Goal: Task Accomplishment & Management: Use online tool/utility

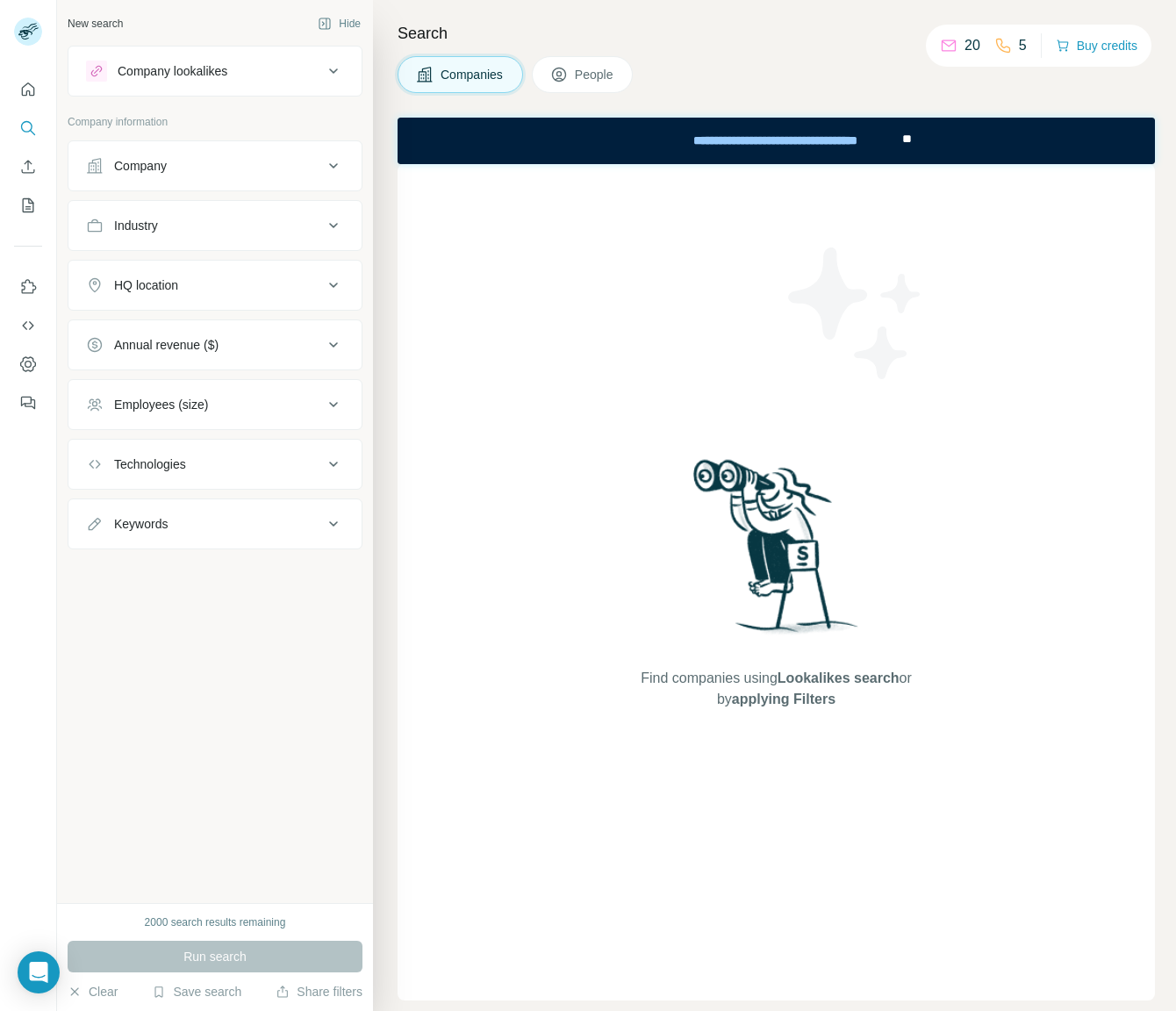
click at [754, 81] on div "Companies People" at bounding box center [777, 74] width 758 height 37
click at [214, 151] on button "Company" at bounding box center [215, 166] width 293 height 42
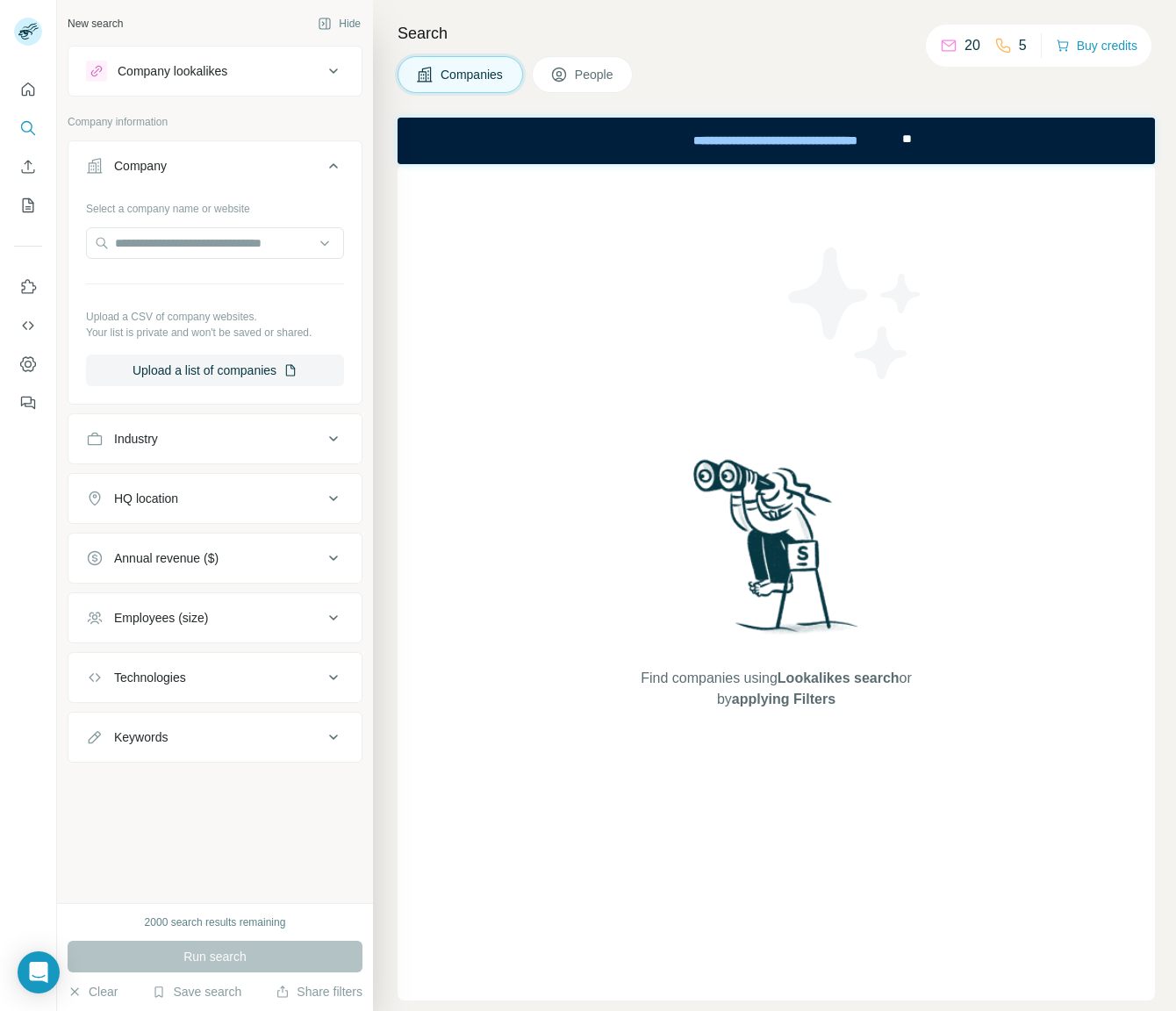
click at [215, 150] on button "Company" at bounding box center [215, 169] width 293 height 50
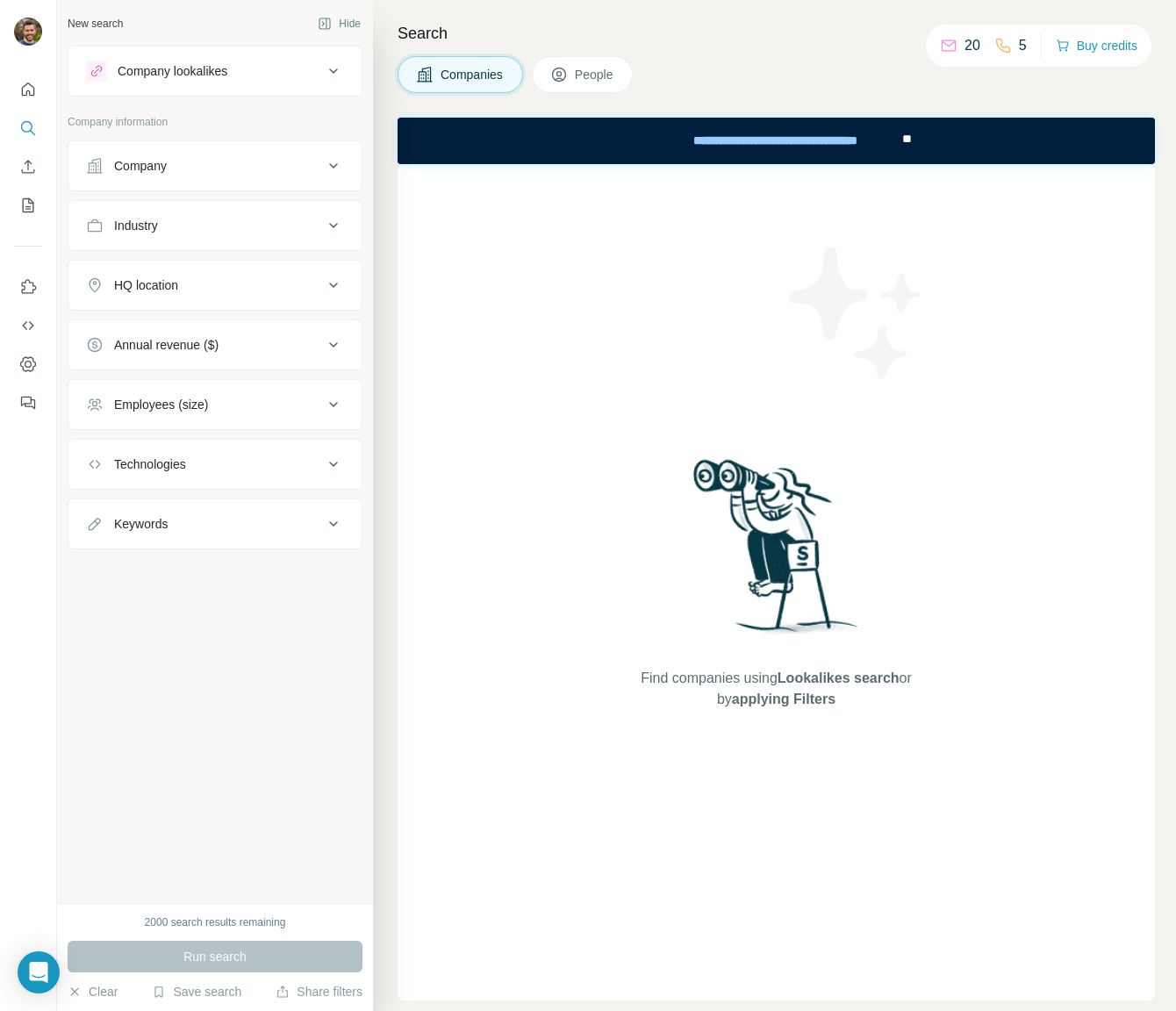
click at [155, 166] on div "Company" at bounding box center [140, 166] width 52 height 17
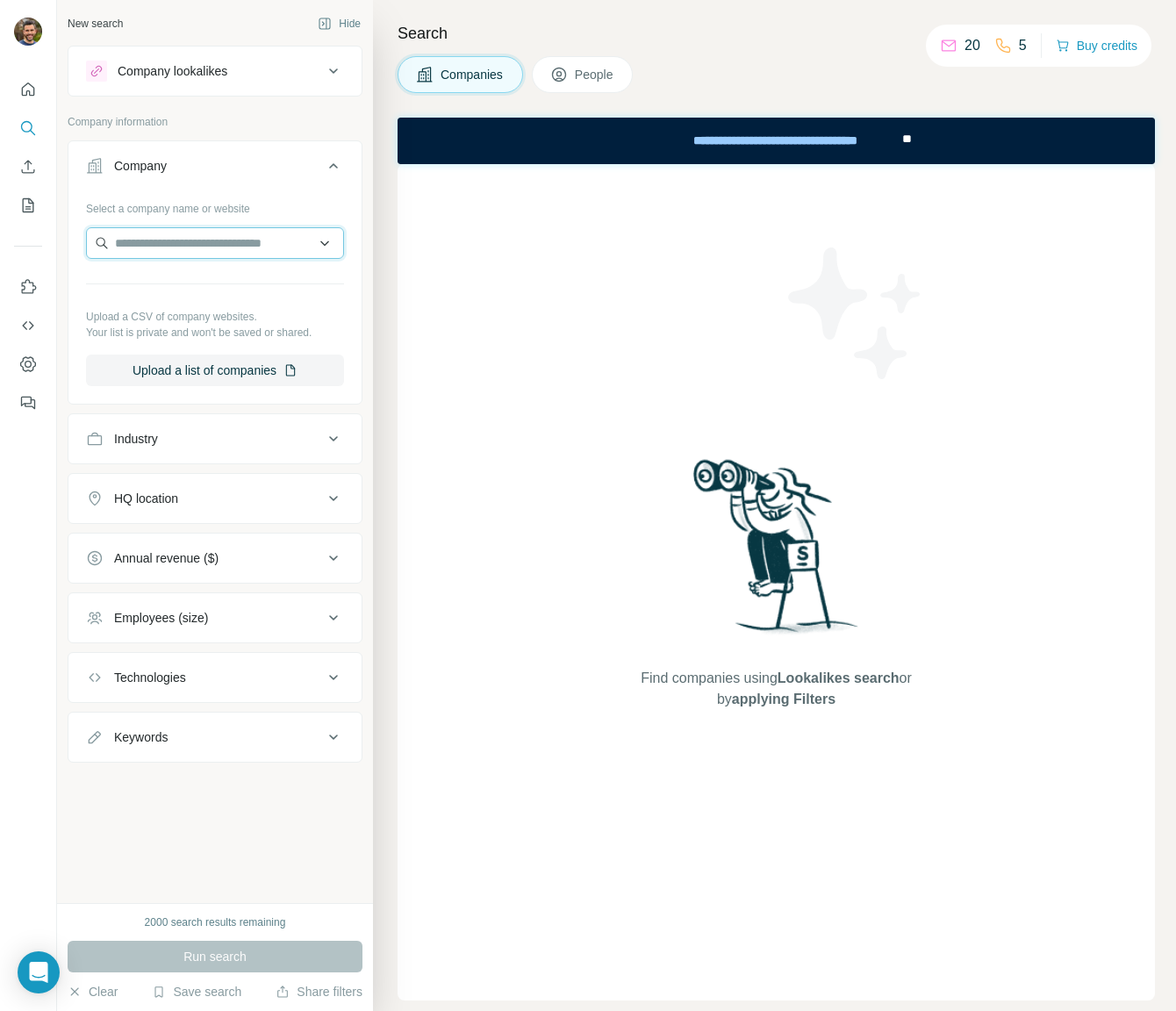
click at [188, 258] on input "text" at bounding box center [214, 243] width 258 height 31
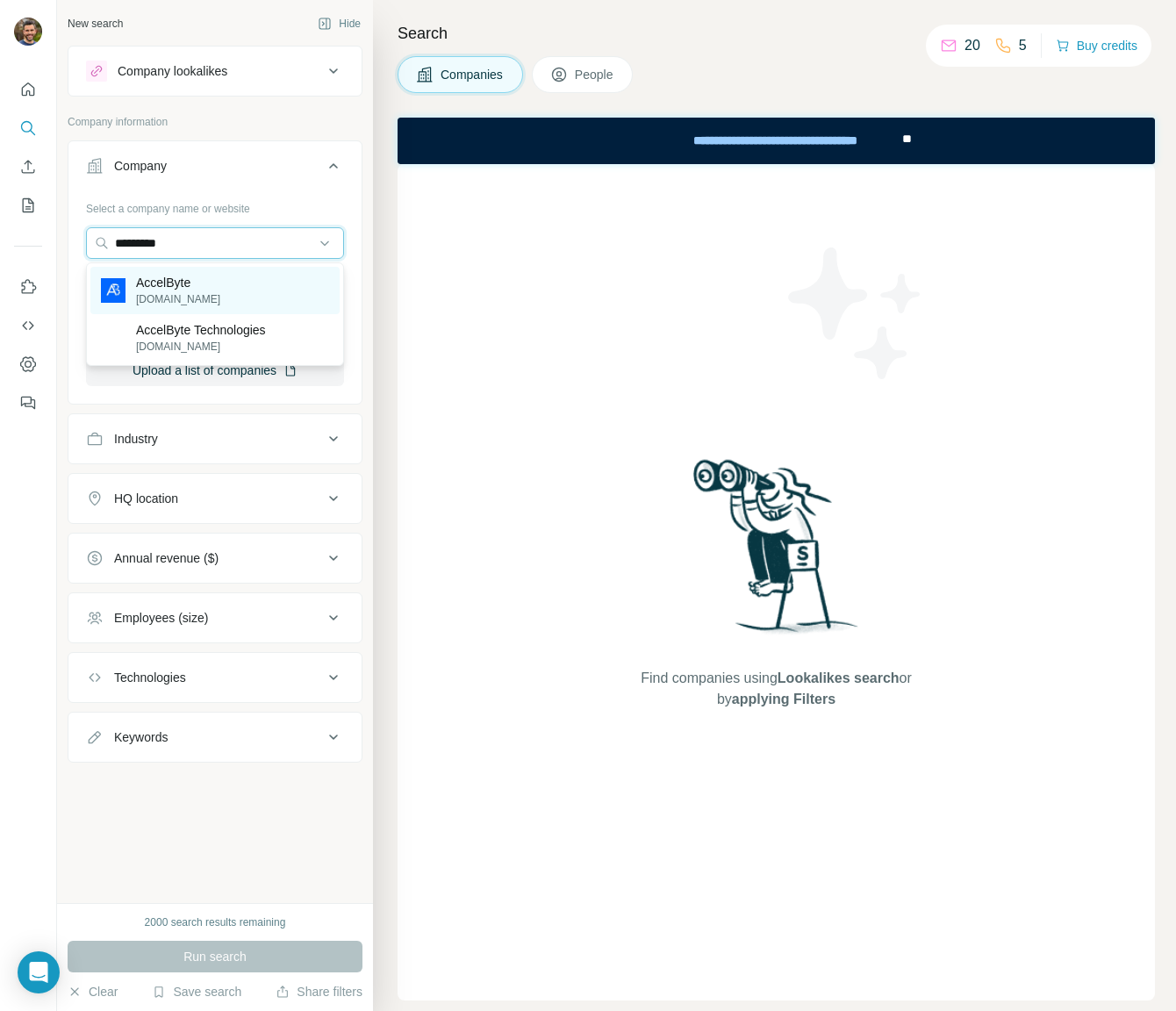
type input "*********"
click at [259, 276] on div "AccelByte accelbyte.io" at bounding box center [215, 290] width 249 height 48
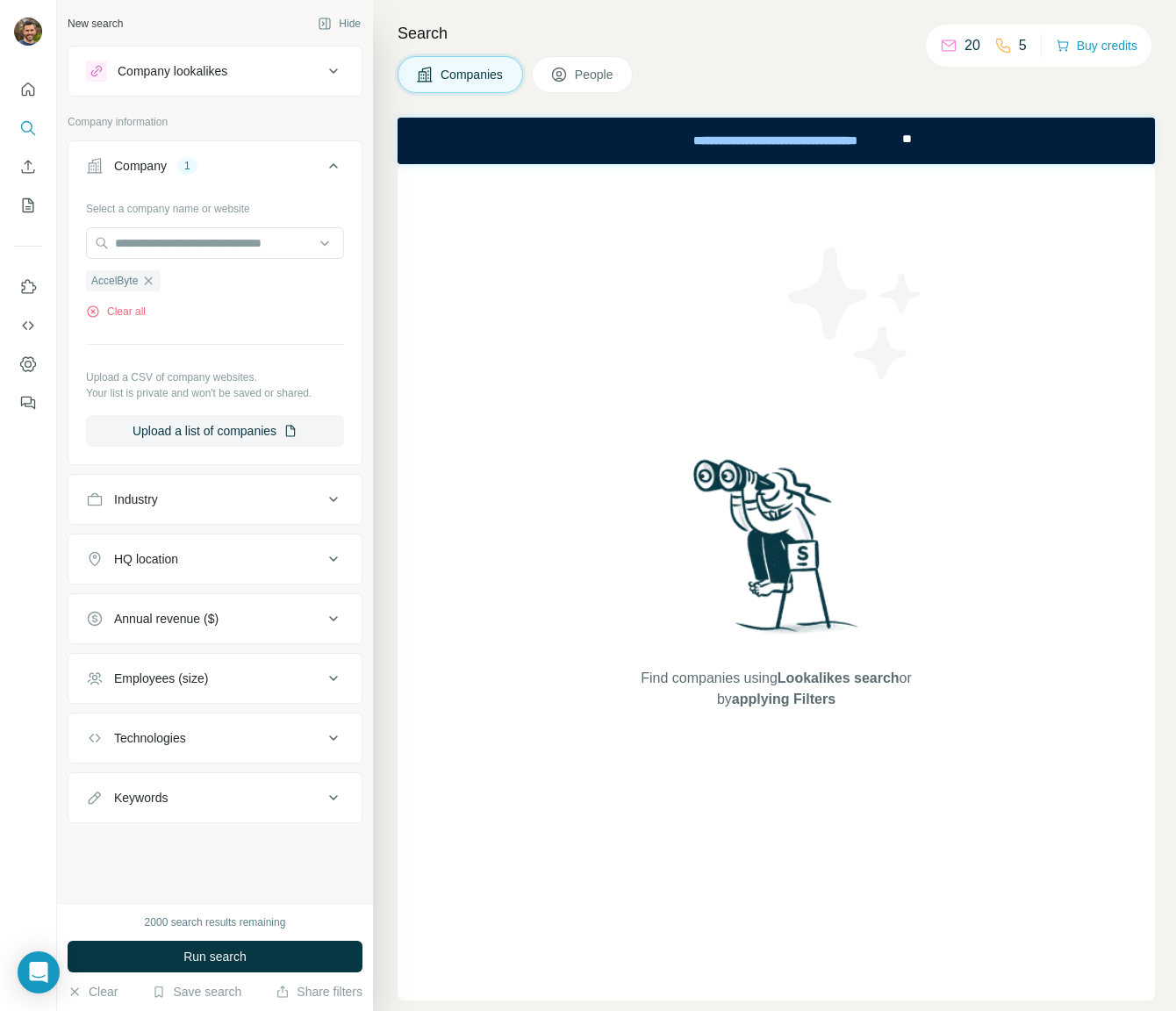
click at [360, 330] on div "Select a company name or website AccelByte Clear all Upload a CSV of company we…" at bounding box center [215, 327] width 293 height 267
click at [199, 359] on div "Select a company name or website AccelByte Clear all Upload a CSV of company we…" at bounding box center [214, 321] width 258 height 253
click at [129, 280] on span "AccelByte" at bounding box center [114, 281] width 47 height 16
click at [166, 492] on div "Industry" at bounding box center [204, 499] width 237 height 17
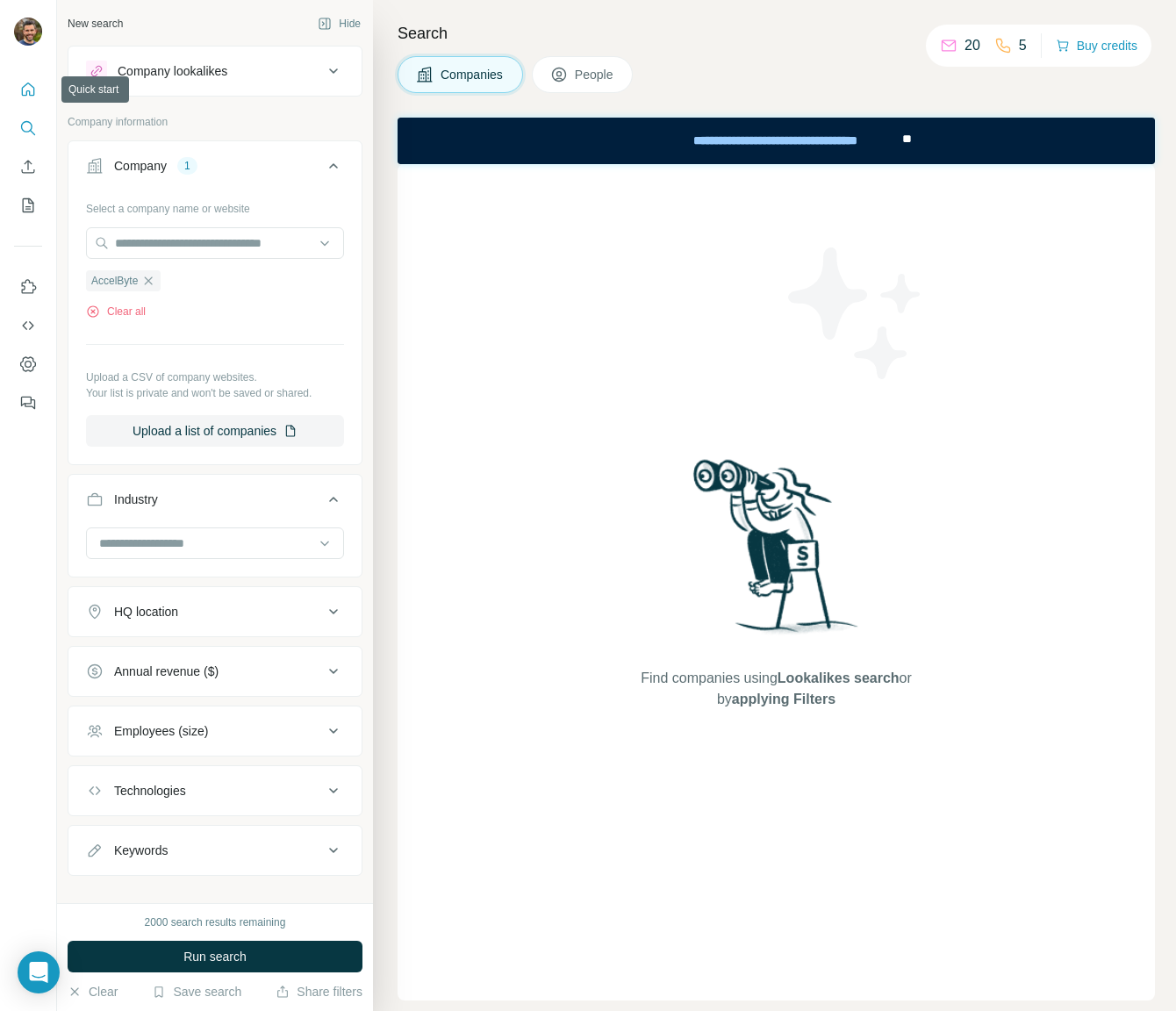
click at [27, 85] on icon "Quick start" at bounding box center [28, 89] width 17 height 17
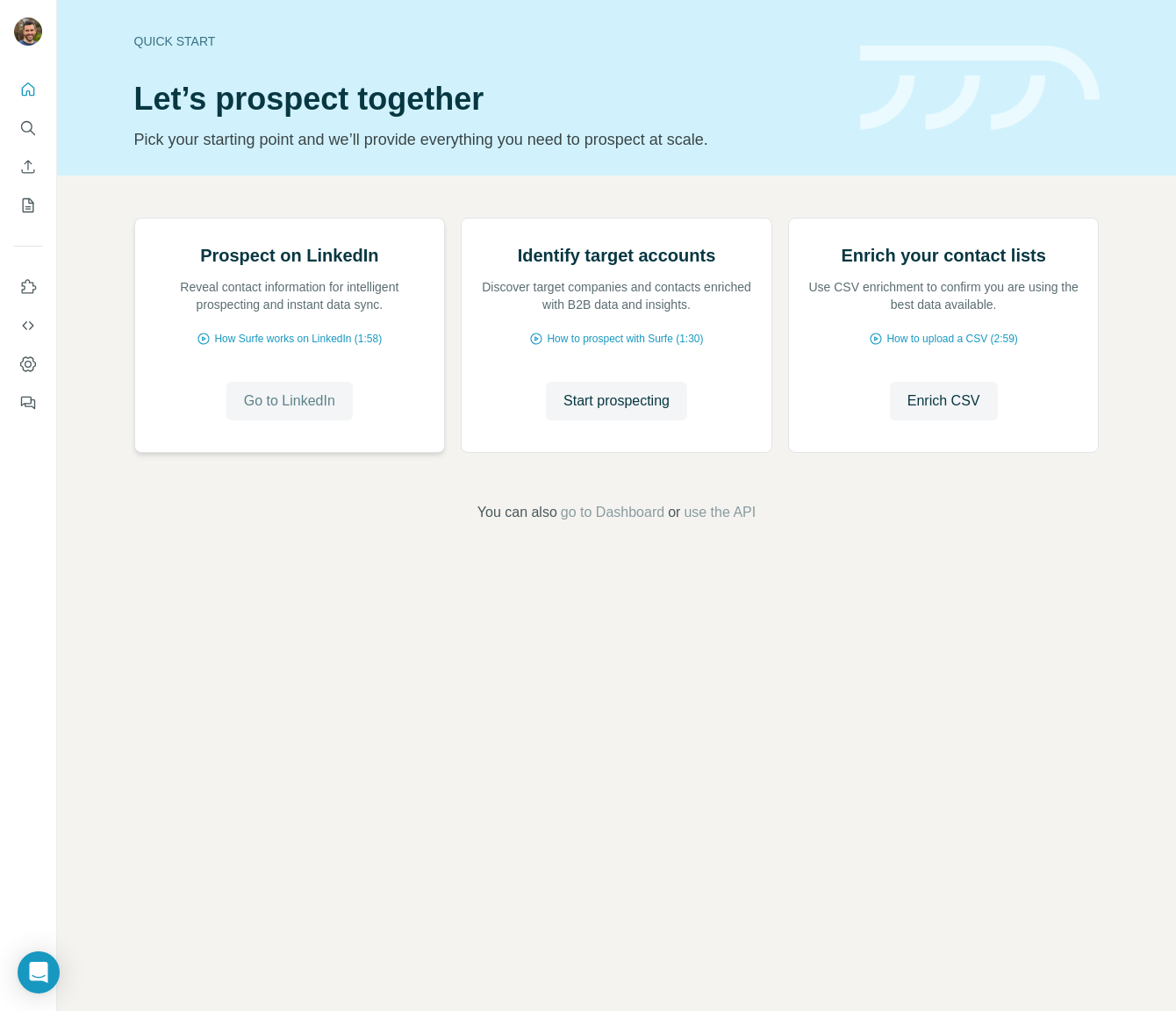
click at [321, 411] on span "Go to LinkedIn" at bounding box center [289, 401] width 91 height 21
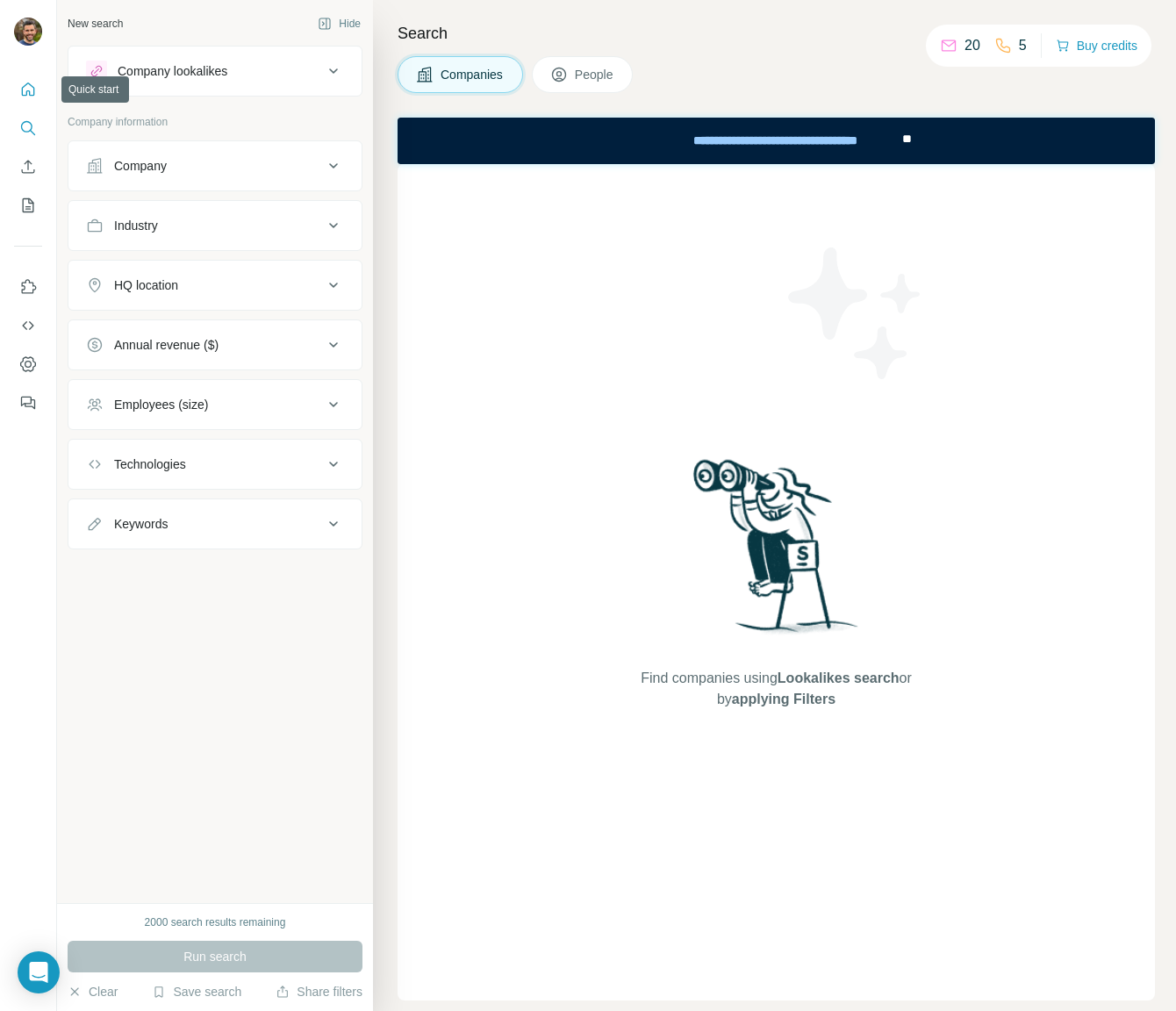
click at [29, 89] on icon "Quick start" at bounding box center [28, 89] width 17 height 17
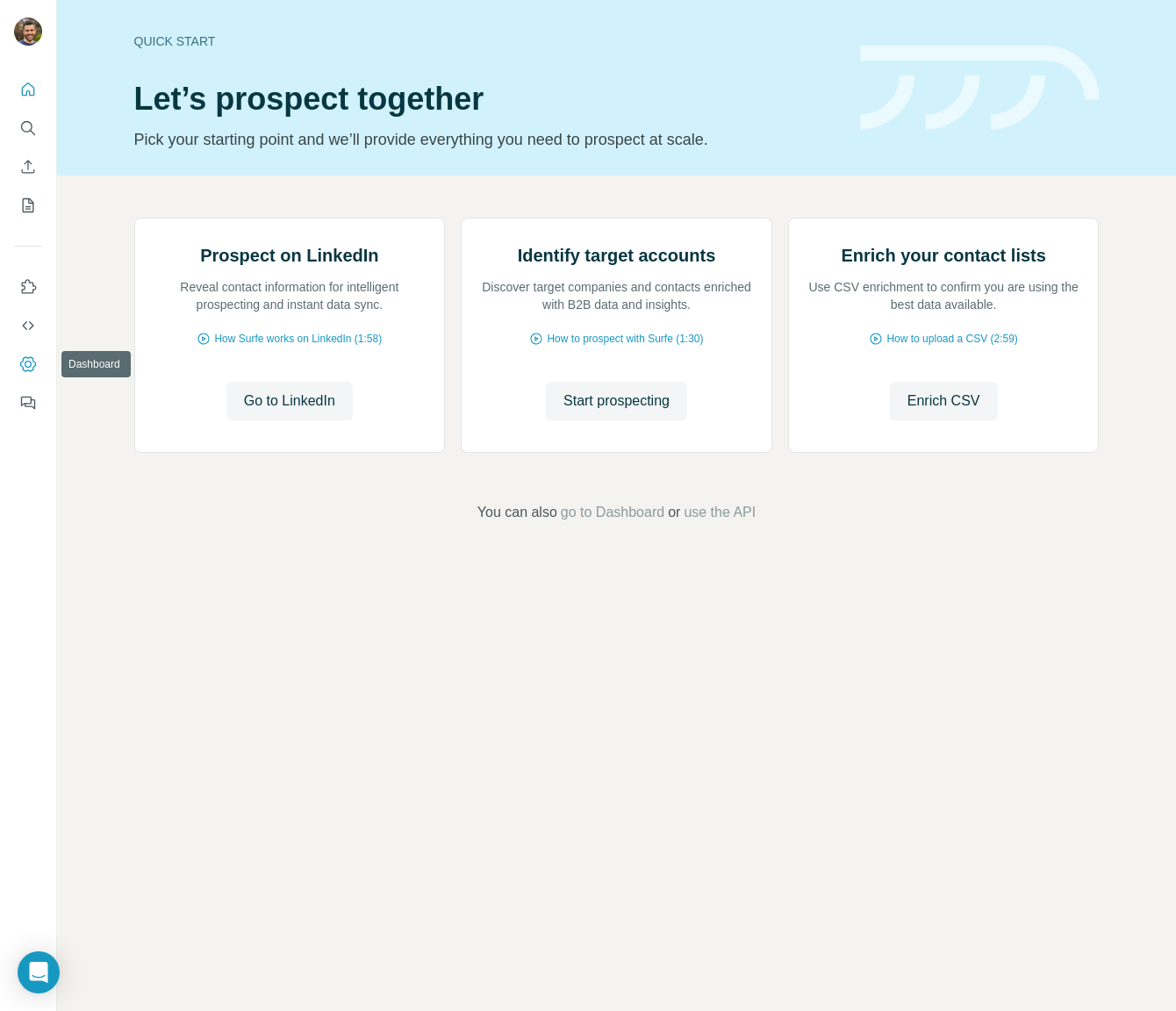
click at [30, 361] on icon "Dashboard" at bounding box center [28, 364] width 17 height 17
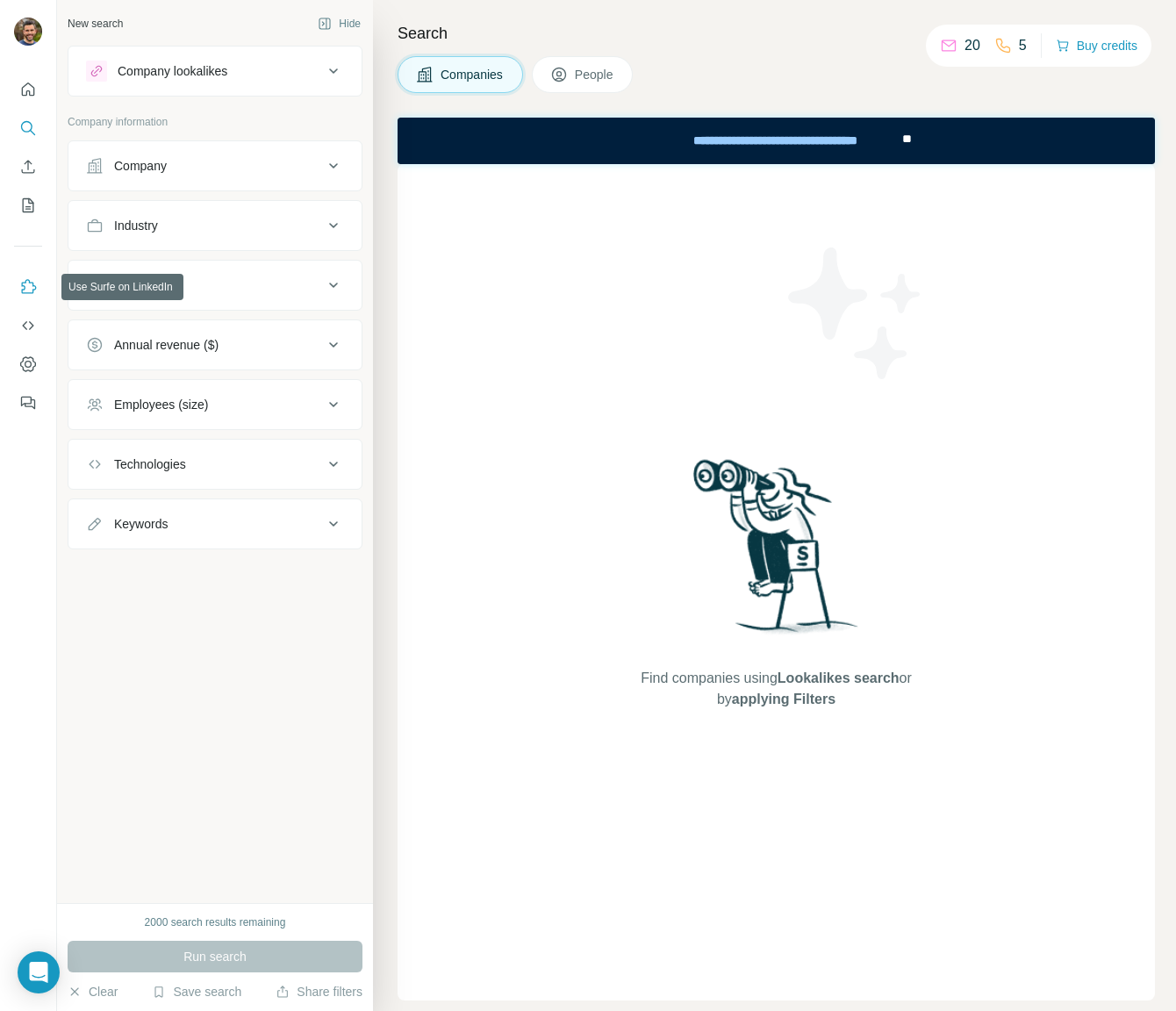
click at [17, 287] on button "Use Surfe on LinkedIn" at bounding box center [29, 287] width 29 height 31
click at [15, 400] on button "Feedback" at bounding box center [29, 403] width 29 height 31
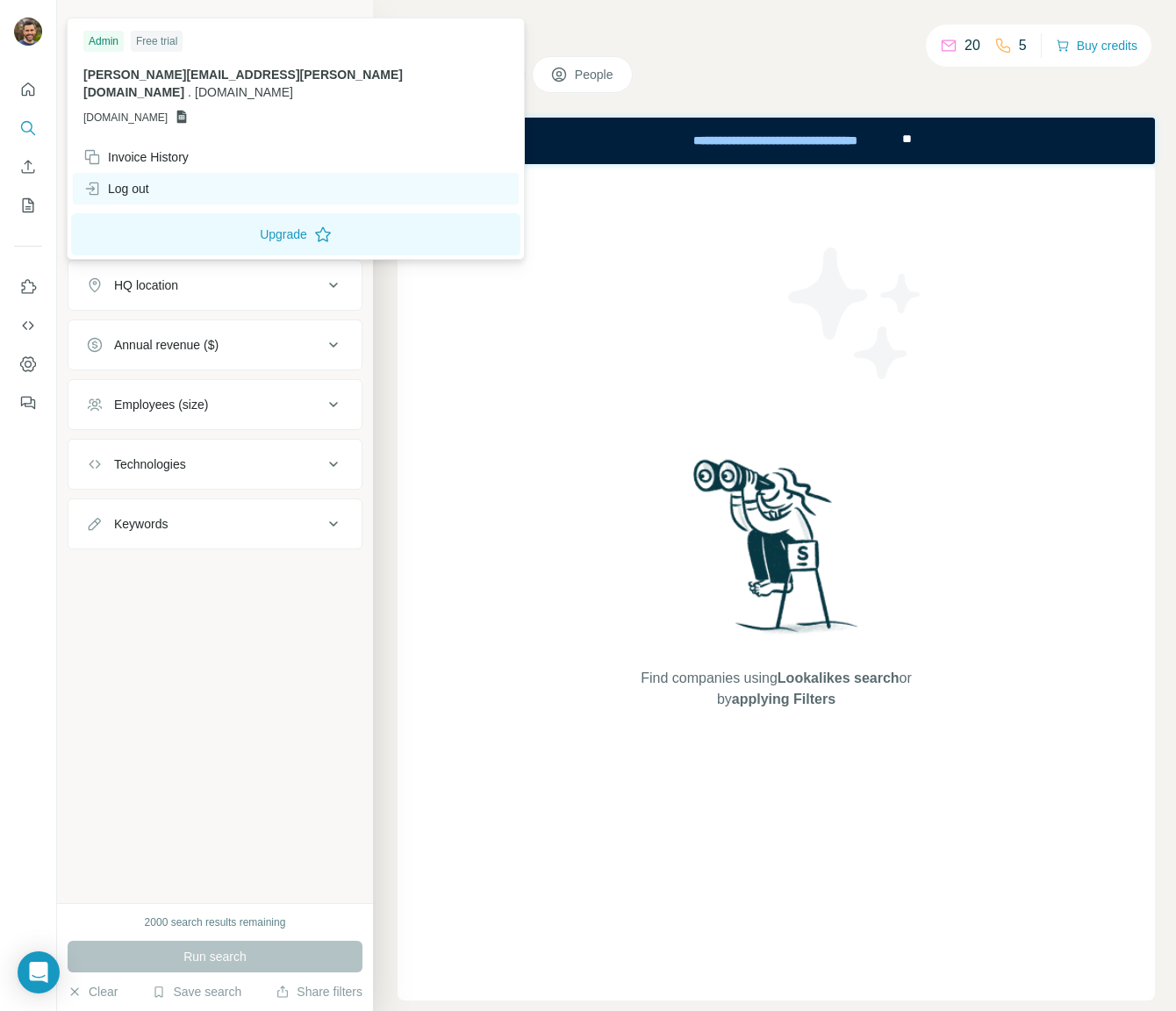
click at [117, 180] on div "Log out" at bounding box center [116, 188] width 66 height 17
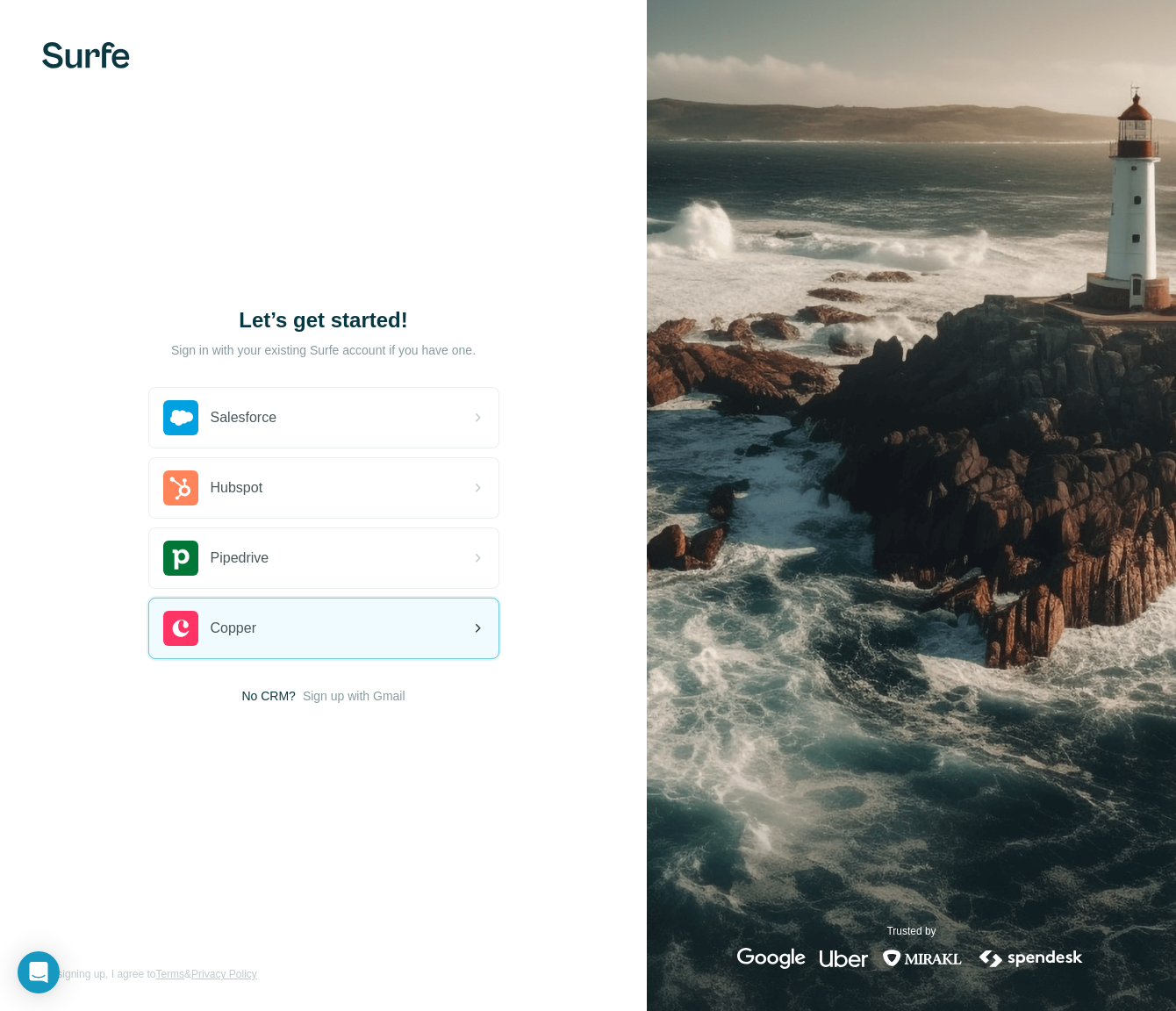
click at [326, 635] on div "Copper" at bounding box center [324, 628] width 349 height 60
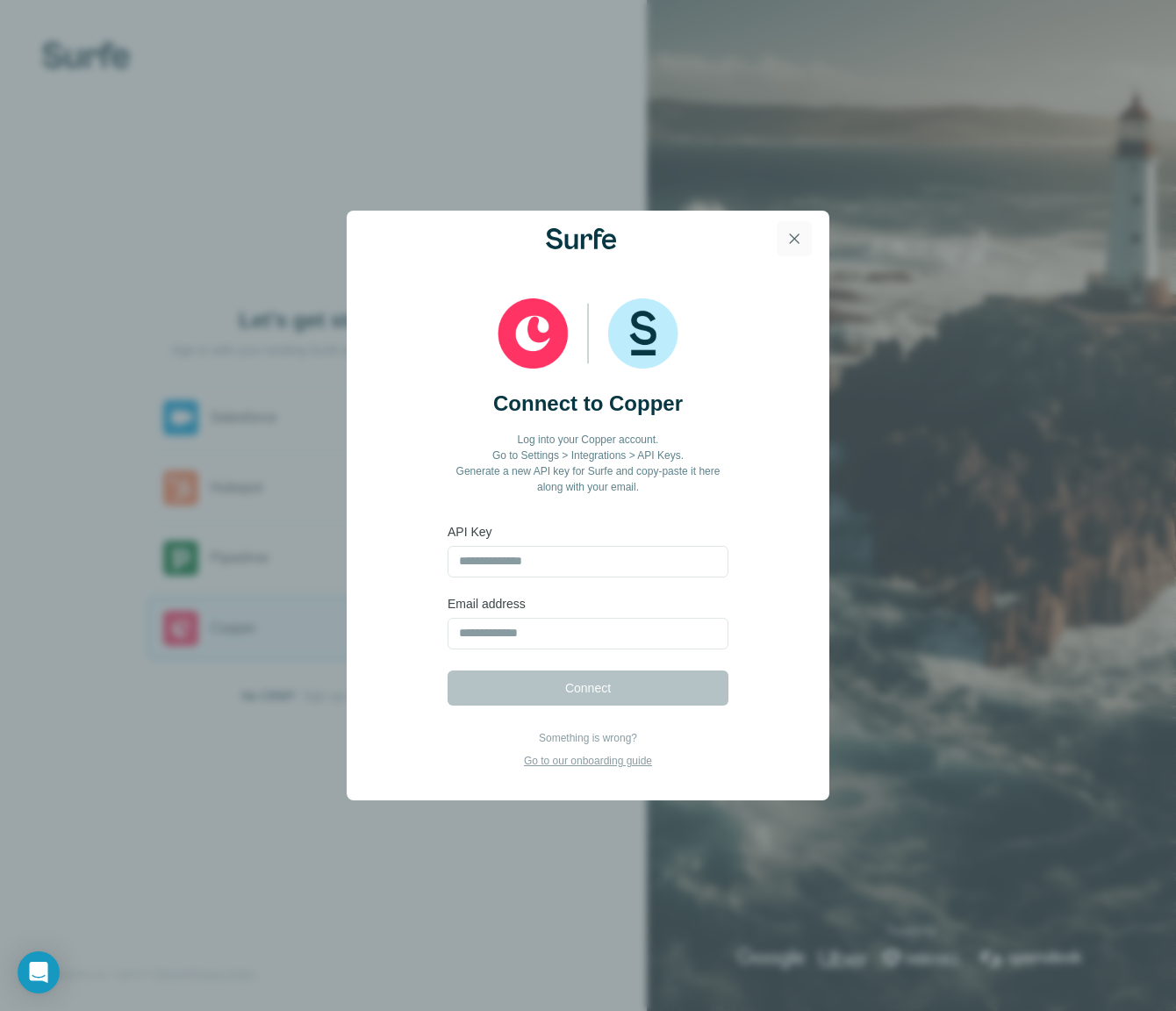
click at [798, 237] on icon "button" at bounding box center [794, 239] width 17 height 17
